Goal: Book appointment/travel/reservation

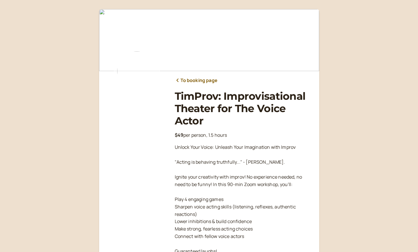
scroll to position [84, 0]
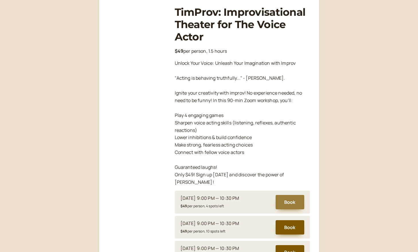
click at [289, 195] on button "Book" at bounding box center [289, 202] width 29 height 14
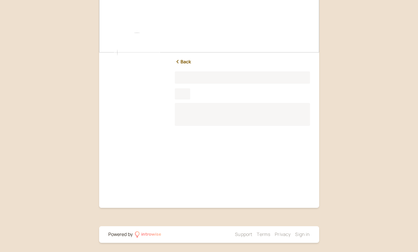
scroll to position [13, 0]
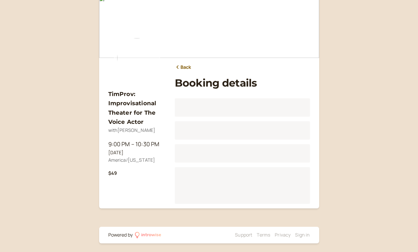
scroll to position [71, 0]
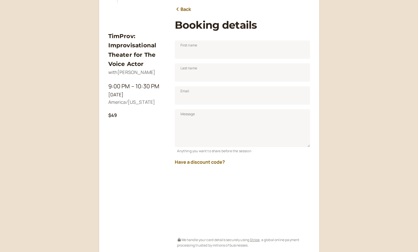
click at [183, 157] on div "Have a discount code?" at bounding box center [242, 160] width 135 height 12
click at [231, 163] on div "Have a discount code?" at bounding box center [242, 160] width 135 height 12
click at [228, 163] on div "Have a discount code?" at bounding box center [242, 160] width 135 height 12
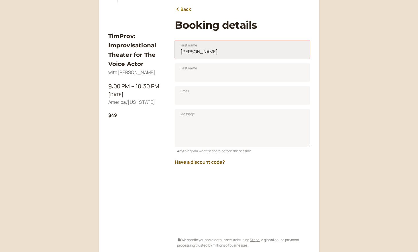
type input "[PERSON_NAME]"
type input "[PERSON_NAME][EMAIL_ADDRESS][DOMAIN_NAME]"
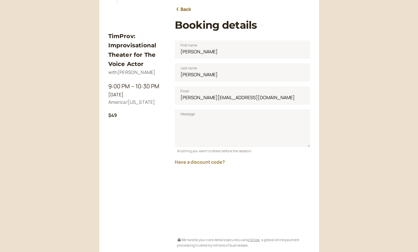
click at [219, 161] on button "Have a discount code?" at bounding box center [200, 161] width 50 height 5
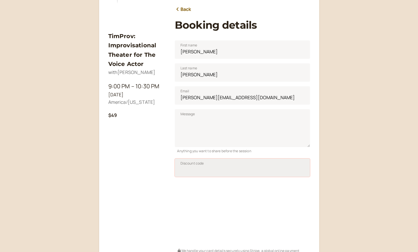
click at [197, 169] on input "Discount code" at bounding box center [242, 167] width 135 height 18
type input "TIM50JAN25"
click at [299, 167] on span "Apply" at bounding box center [294, 169] width 9 height 5
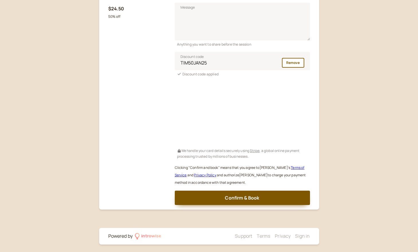
scroll to position [177, 0]
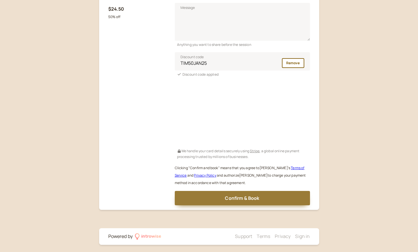
click at [229, 195] on span "Confirm & Book" at bounding box center [242, 198] width 34 height 6
